Goal: Task Accomplishment & Management: Manage account settings

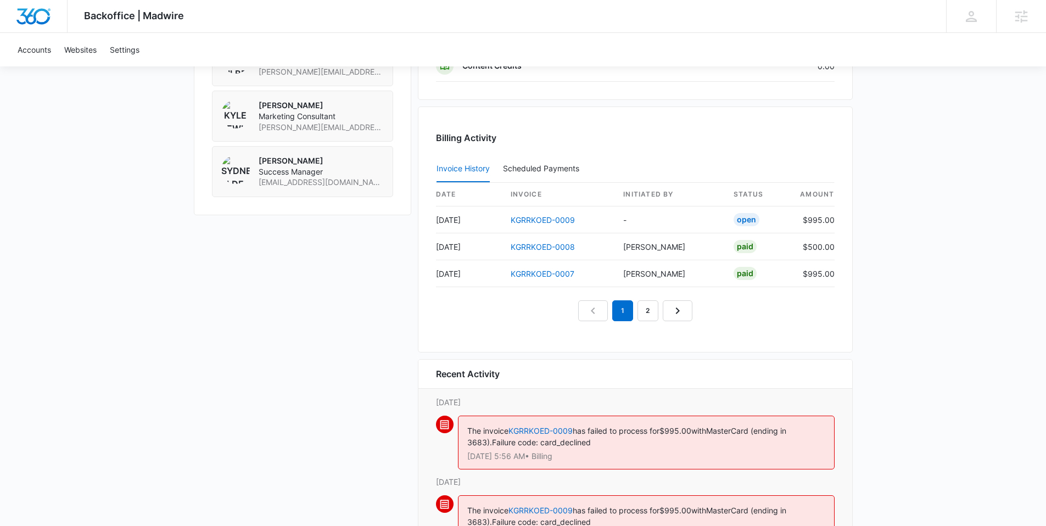
scroll to position [950, 0]
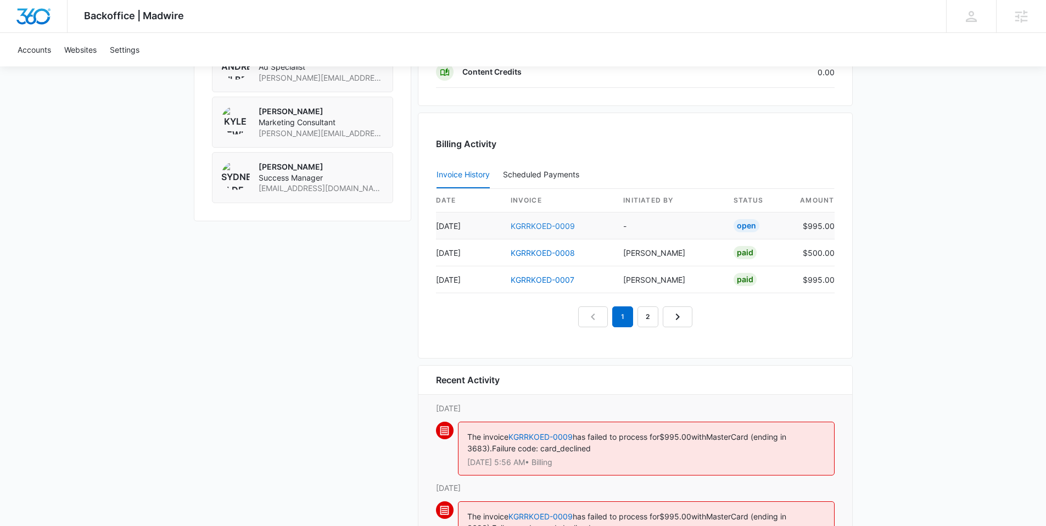
click at [540, 225] on link "KGRRKOED-0009" at bounding box center [543, 225] width 64 height 9
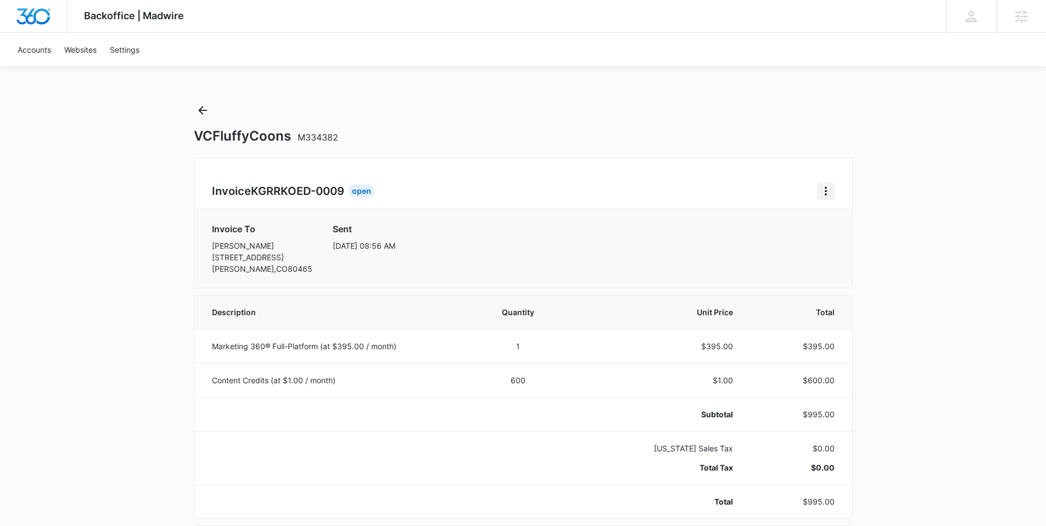
click at [821, 187] on icon "Home" at bounding box center [825, 190] width 13 height 13
click at [850, 217] on link "Download Invoice" at bounding box center [863, 221] width 64 height 9
click at [205, 109] on icon "Back" at bounding box center [202, 110] width 13 height 13
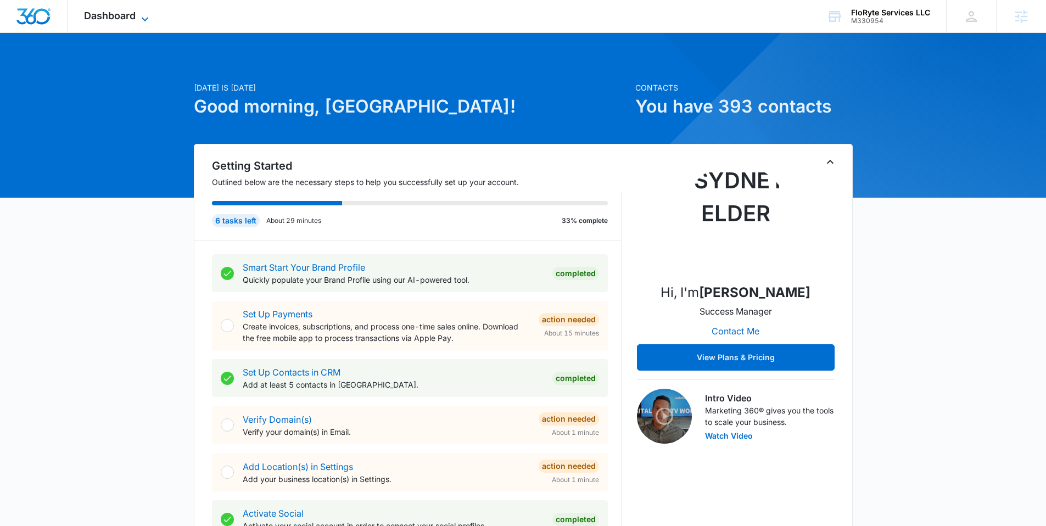
click at [129, 15] on span "Dashboard" at bounding box center [110, 16] width 52 height 12
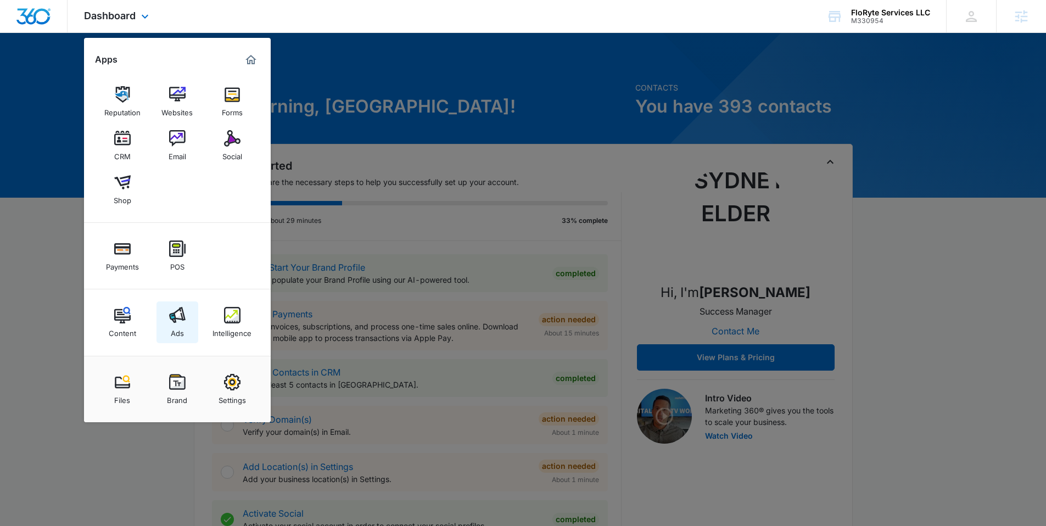
click at [180, 311] on img at bounding box center [177, 315] width 16 height 16
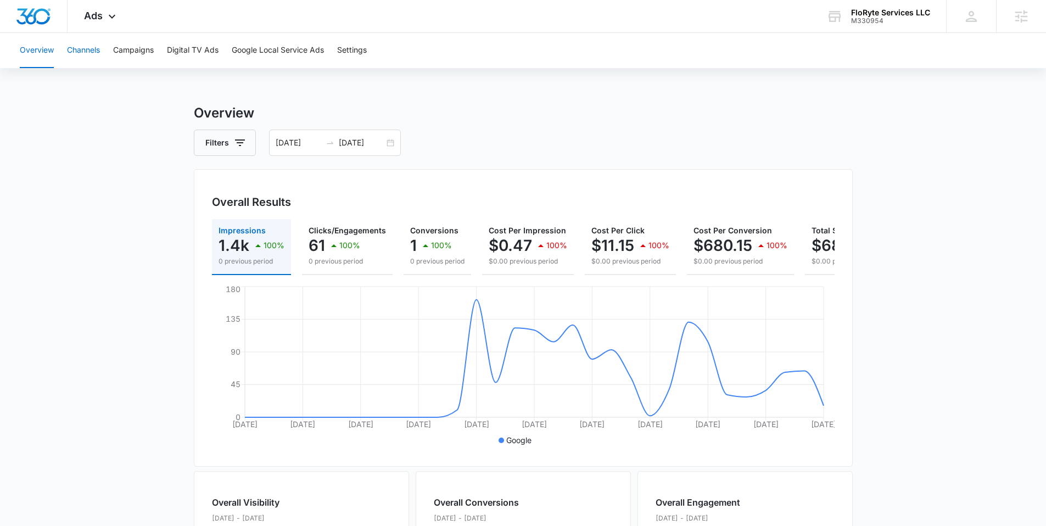
click at [85, 47] on button "Channels" at bounding box center [83, 50] width 33 height 35
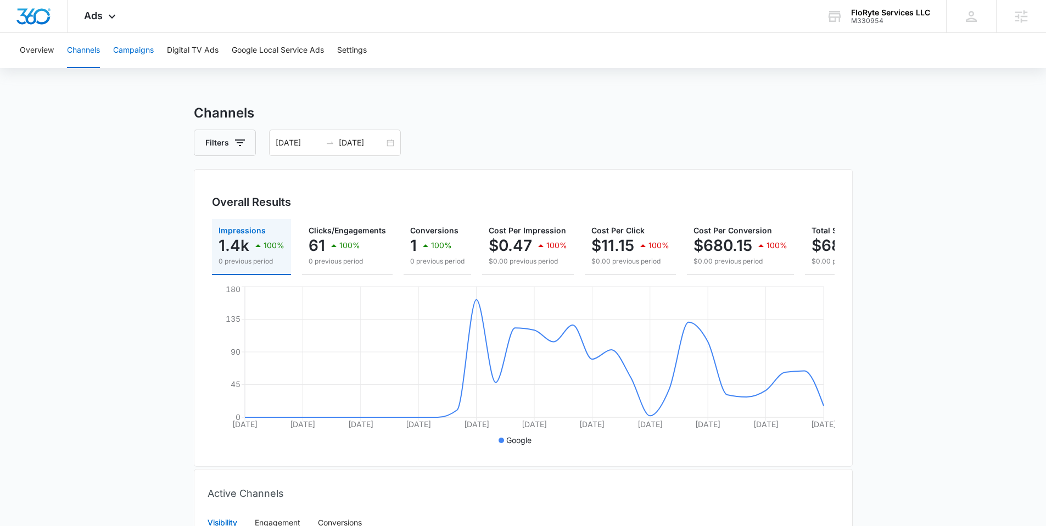
click at [131, 55] on button "Campaigns" at bounding box center [133, 50] width 41 height 35
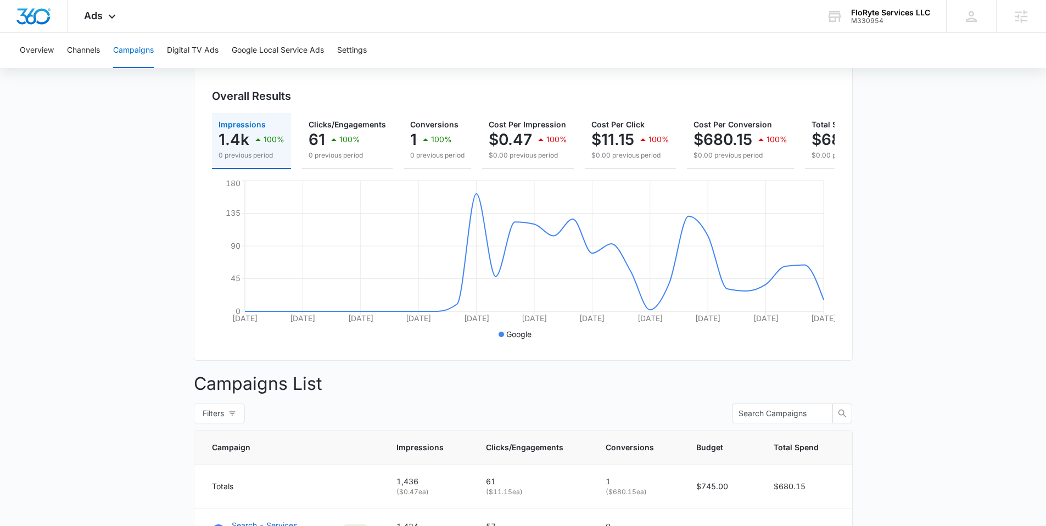
scroll to position [147, 0]
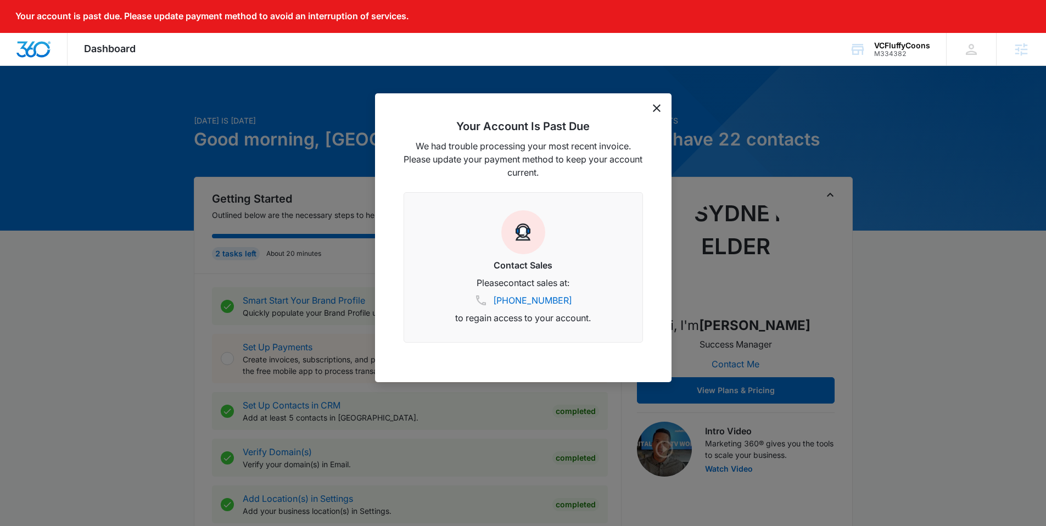
click at [109, 54] on div "Dashboard Apps Reputation Forms CRM Email Social POS Content Ads Intelligence F…" at bounding box center [110, 49] width 85 height 32
click at [114, 47] on span "Dashboard" at bounding box center [110, 49] width 52 height 12
click at [660, 110] on div "Your Account Is Past Due We had trouble processing your most recent invoice. Pl…" at bounding box center [523, 237] width 296 height 289
click at [656, 108] on icon "dismiss this dialog" at bounding box center [657, 108] width 8 height 8
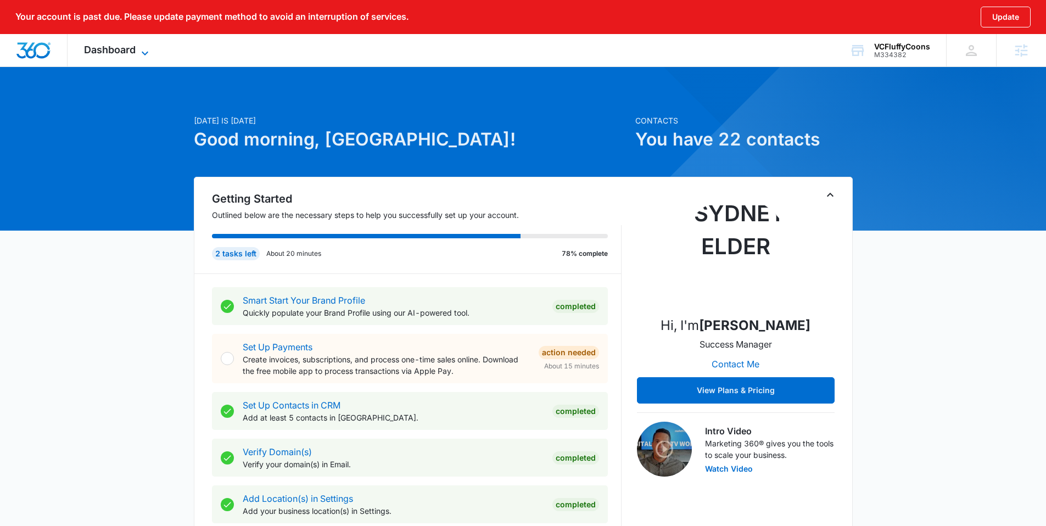
click at [121, 48] on span "Dashboard" at bounding box center [110, 50] width 52 height 12
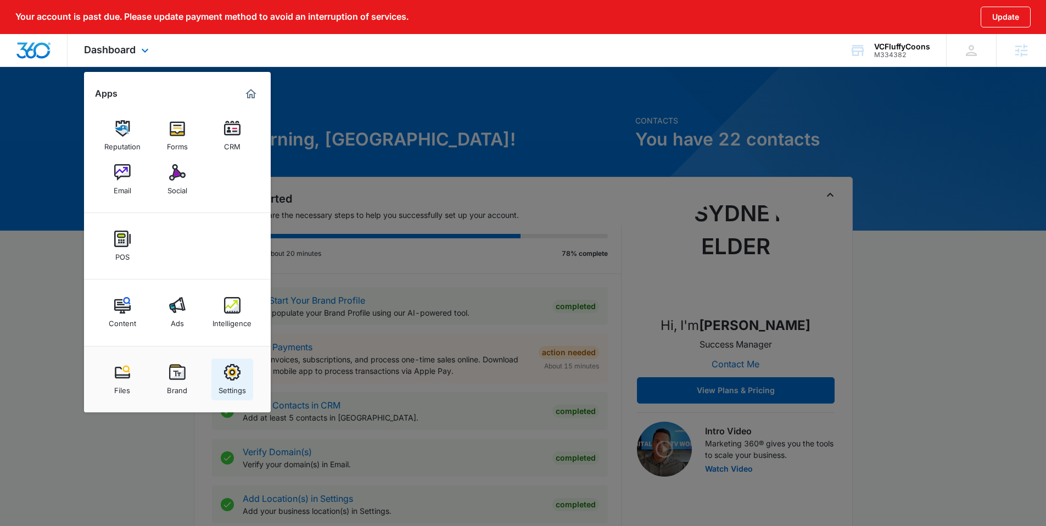
click at [239, 371] on img at bounding box center [232, 372] width 16 height 16
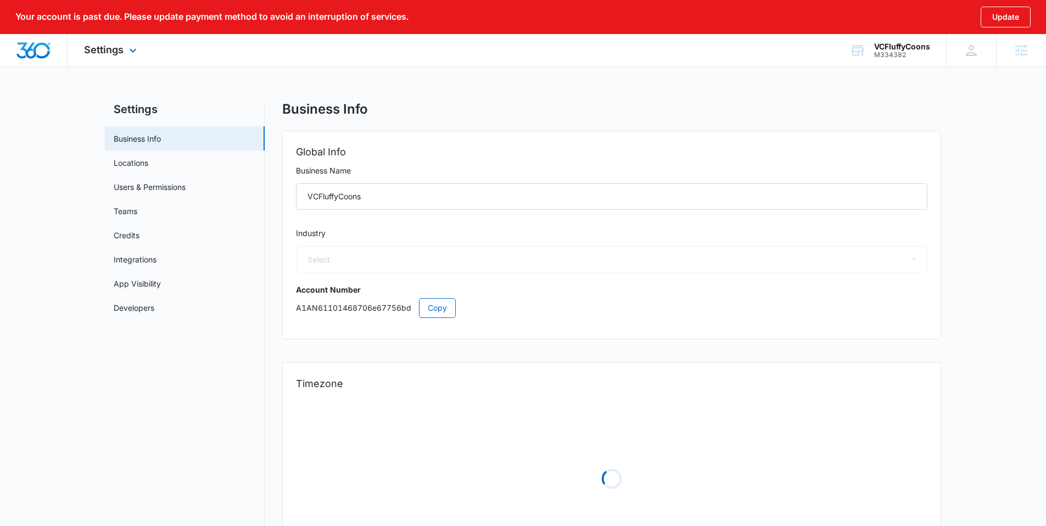
select select "51"
select select "US"
select select "America/Denver"
click at [130, 51] on icon at bounding box center [133, 53] width 7 height 4
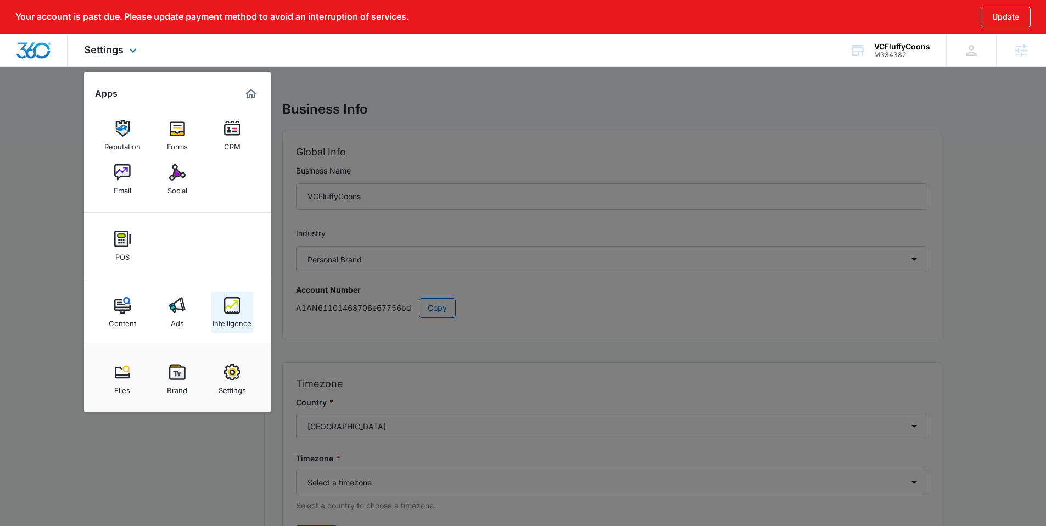
click at [232, 312] on img at bounding box center [232, 305] width 16 height 16
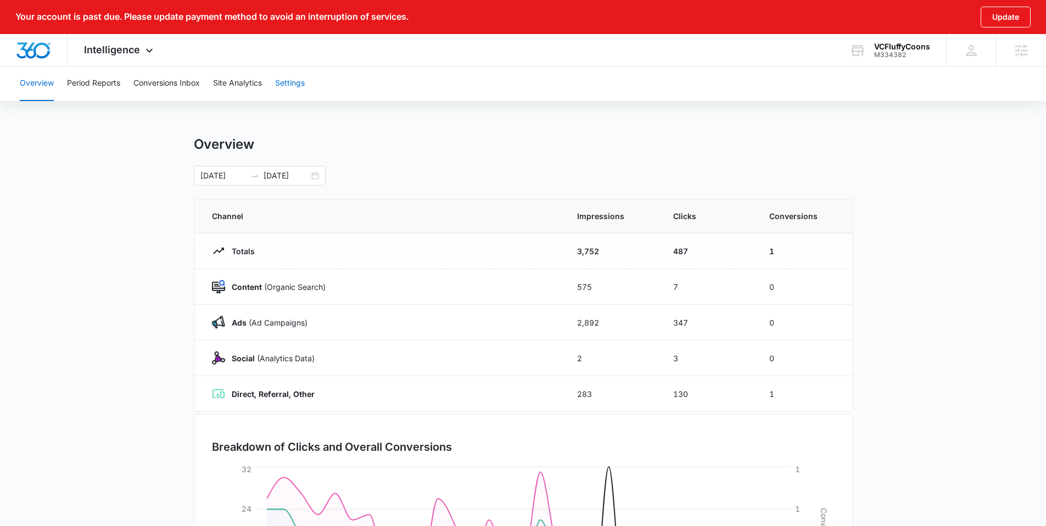
click at [287, 84] on button "Settings" at bounding box center [290, 83] width 30 height 35
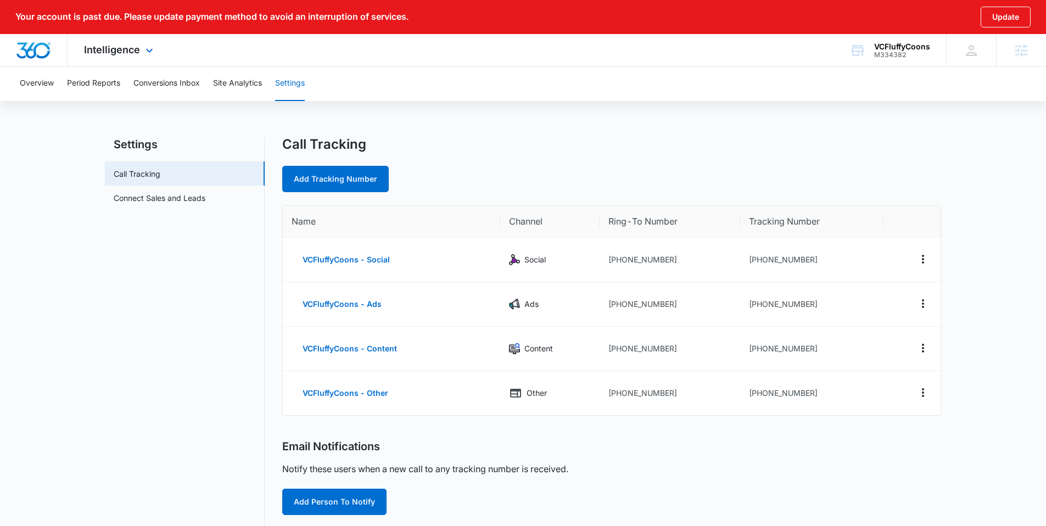
click at [154, 43] on div "Intelligence Apps Reputation Forms CRM Email Social POS Content Ads Intelligenc…" at bounding box center [120, 50] width 105 height 32
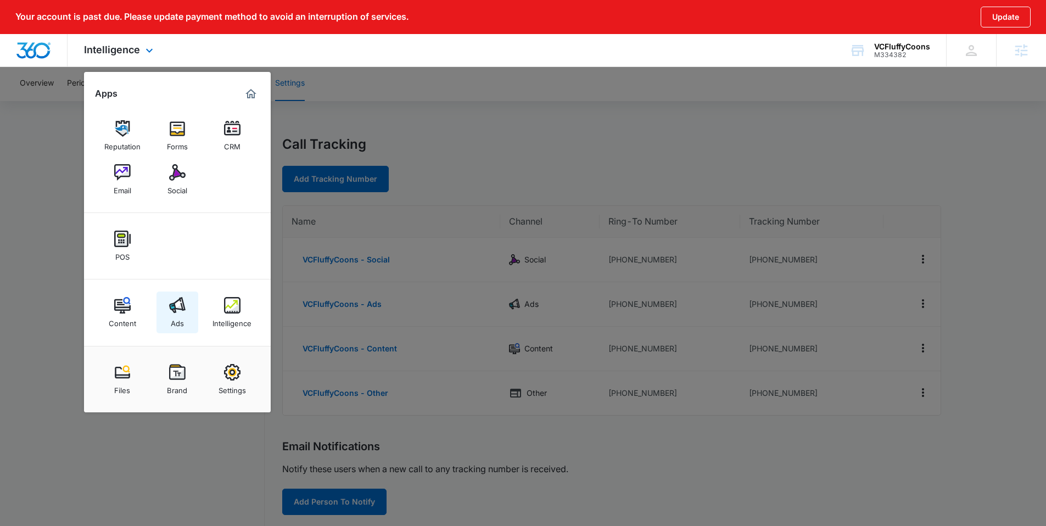
click at [184, 305] on img at bounding box center [177, 305] width 16 height 16
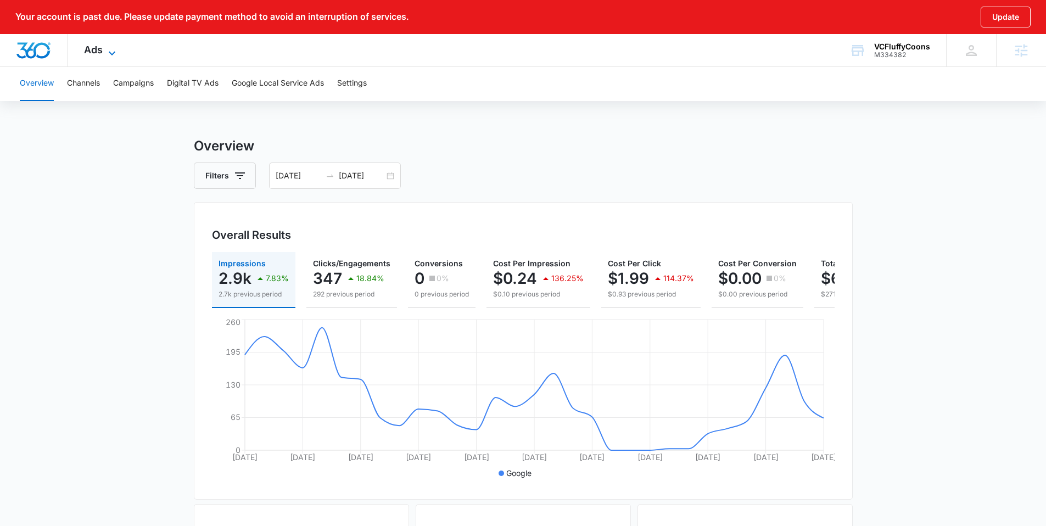
click at [109, 56] on icon at bounding box center [111, 53] width 13 height 13
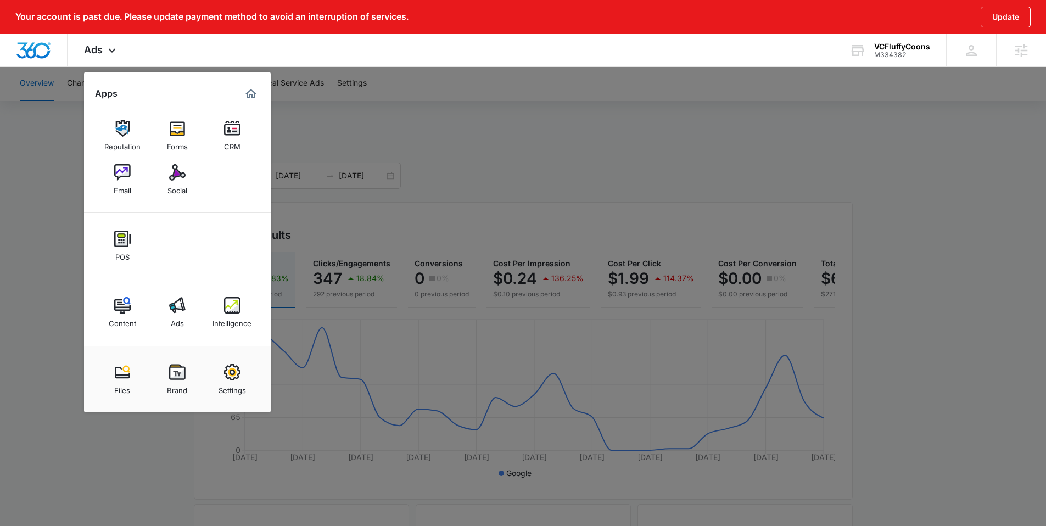
click at [326, 122] on div at bounding box center [523, 263] width 1046 height 526
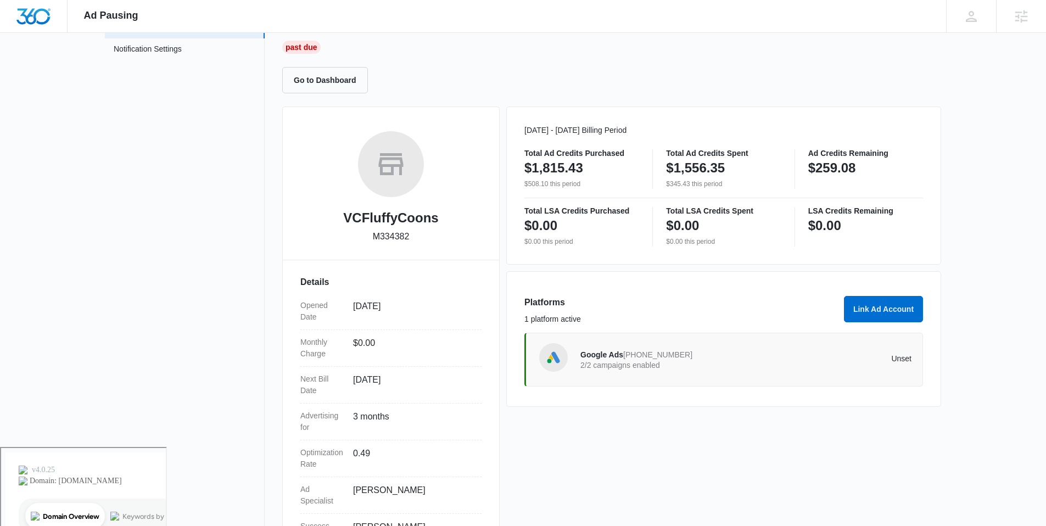
scroll to position [135, 0]
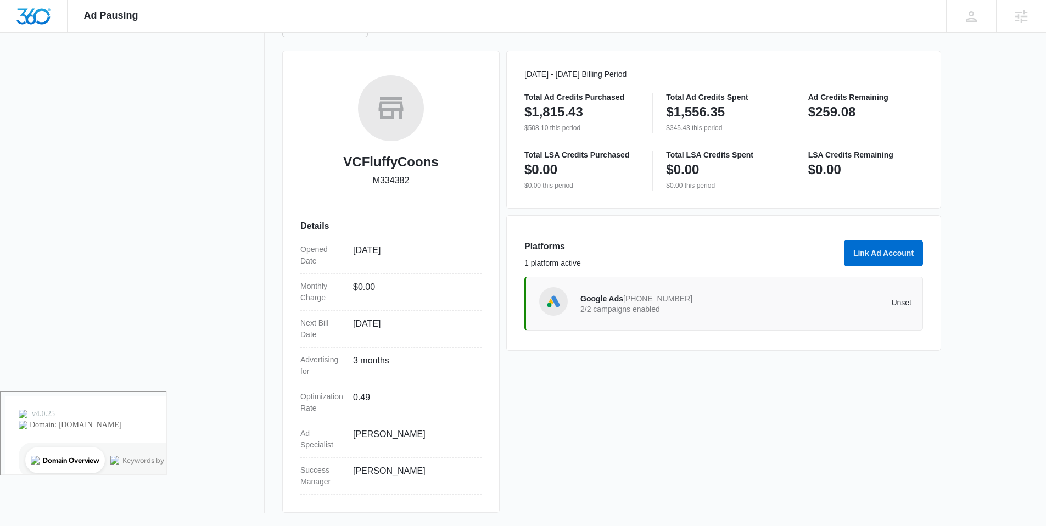
click at [655, 311] on p "2/2 campaigns enabled" at bounding box center [663, 309] width 166 height 8
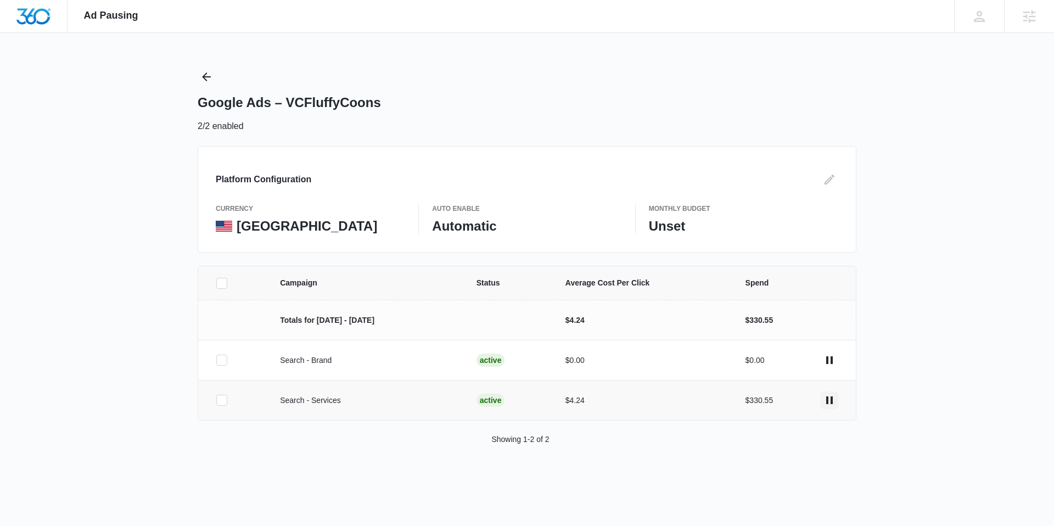
click at [831, 399] on icon "actions.pause" at bounding box center [829, 400] width 7 height 8
click at [832, 357] on icon "actions.pause" at bounding box center [829, 360] width 7 height 8
click at [828, 400] on icon "actions.pause" at bounding box center [829, 400] width 7 height 8
click at [224, 400] on icon at bounding box center [222, 400] width 10 height 10
click at [216, 400] on input "checkbox" at bounding box center [216, 400] width 1 height 1
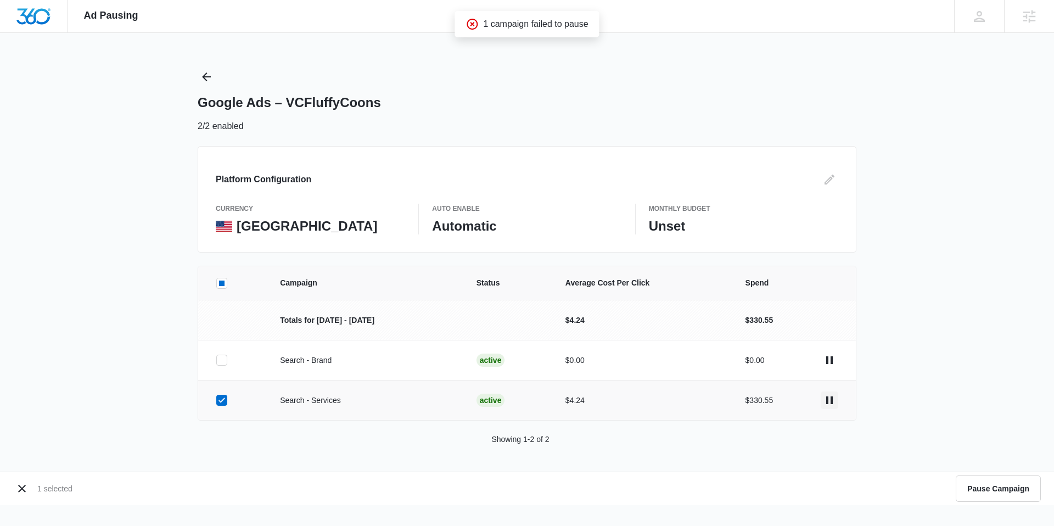
click at [826, 402] on icon "actions.pause" at bounding box center [829, 400] width 7 height 8
click at [831, 396] on icon "actions.pause" at bounding box center [829, 400] width 13 height 13
click at [829, 400] on icon "actions.pause" at bounding box center [829, 400] width 13 height 13
click at [542, 91] on div "Google Ads – VCFluffyCoons 2/2 enabled" at bounding box center [527, 100] width 659 height 65
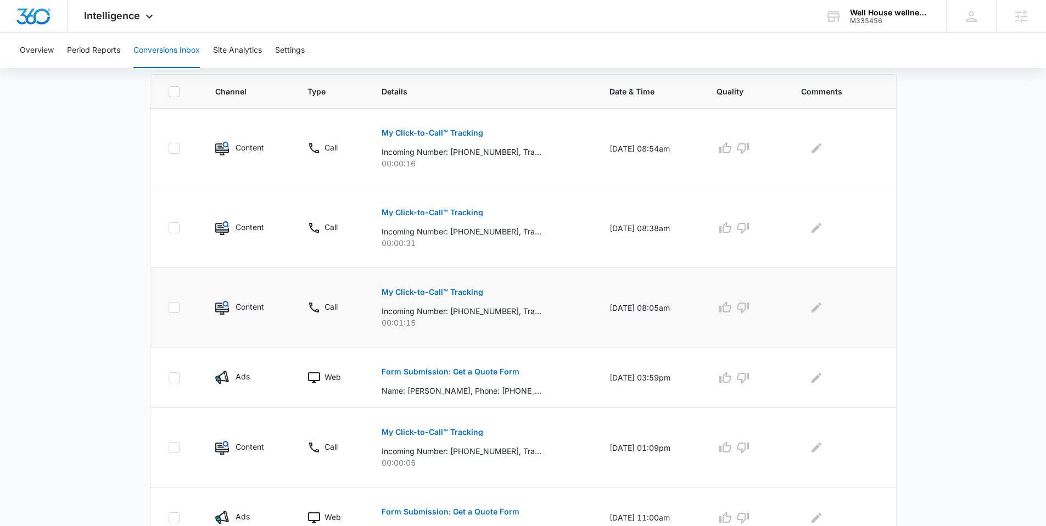
scroll to position [232, 0]
